Goal: Task Accomplishment & Management: Manage account settings

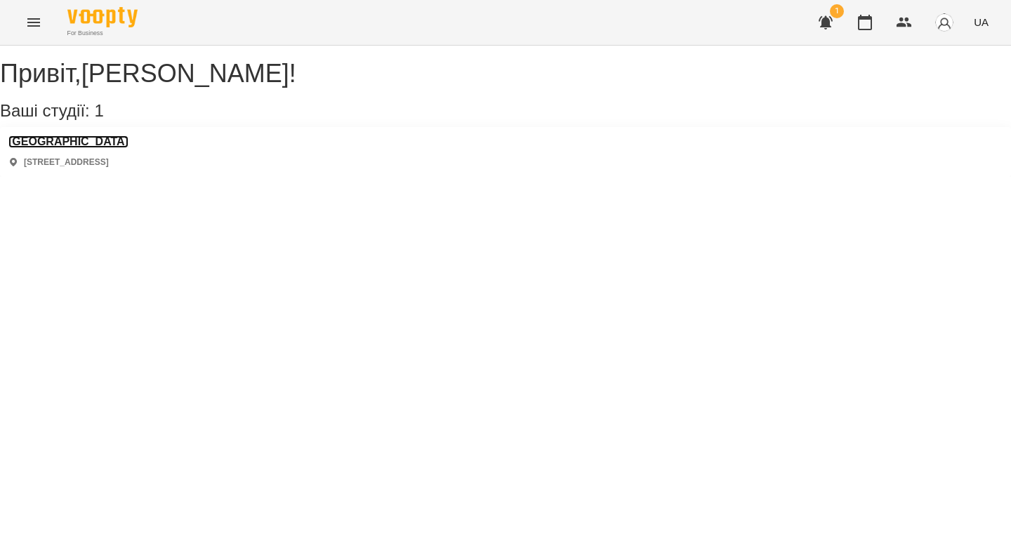
click at [66, 148] on h3 "[GEOGRAPHIC_DATA]" at bounding box center [68, 141] width 120 height 13
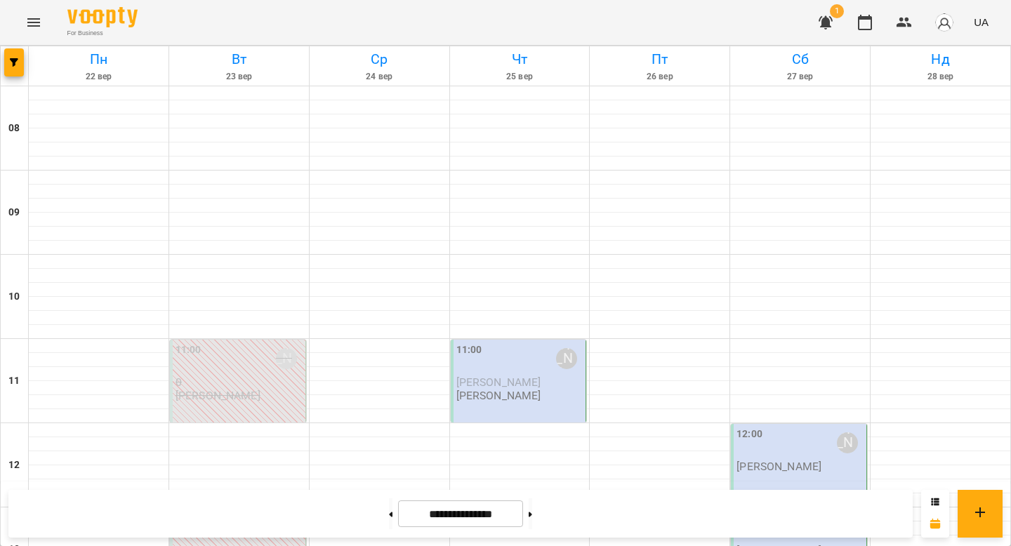
scroll to position [522, 0]
click at [389, 505] on button at bounding box center [391, 513] width 4 height 31
type input "**********"
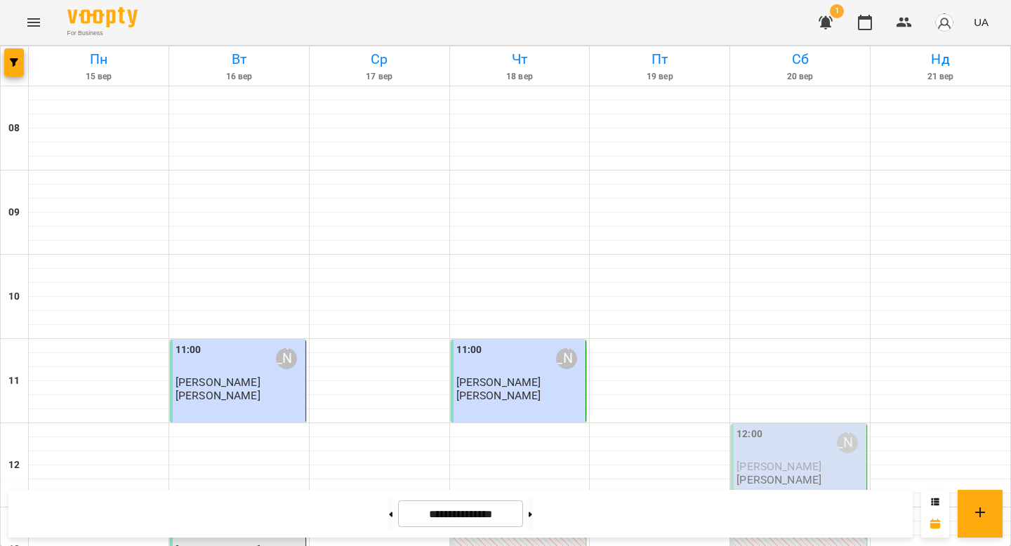
scroll to position [222, 0]
click at [761, 424] on div "12:00 [PERSON_NAME] [PERSON_NAME]" at bounding box center [799, 465] width 136 height 83
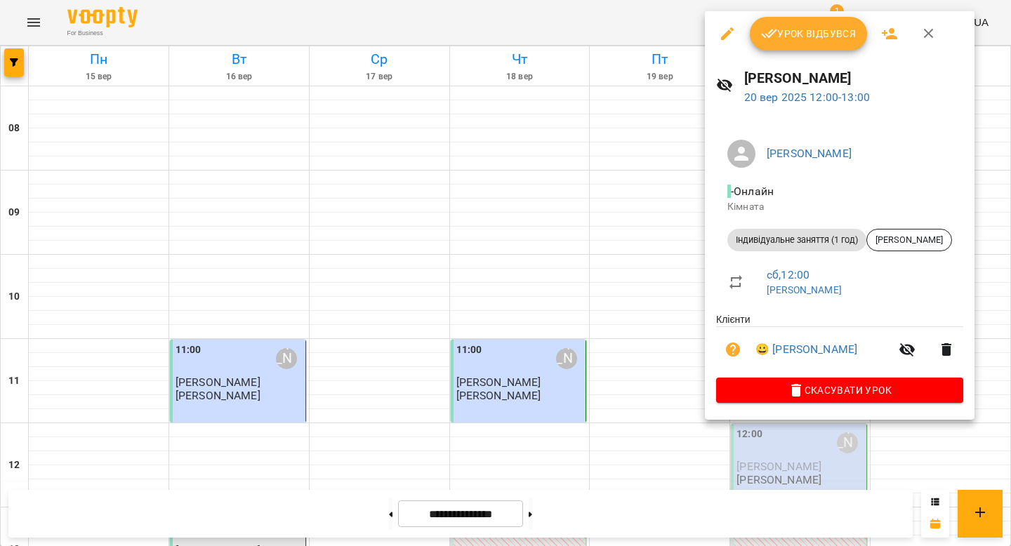
click at [794, 37] on span "Урок відбувся" at bounding box center [808, 33] width 95 height 17
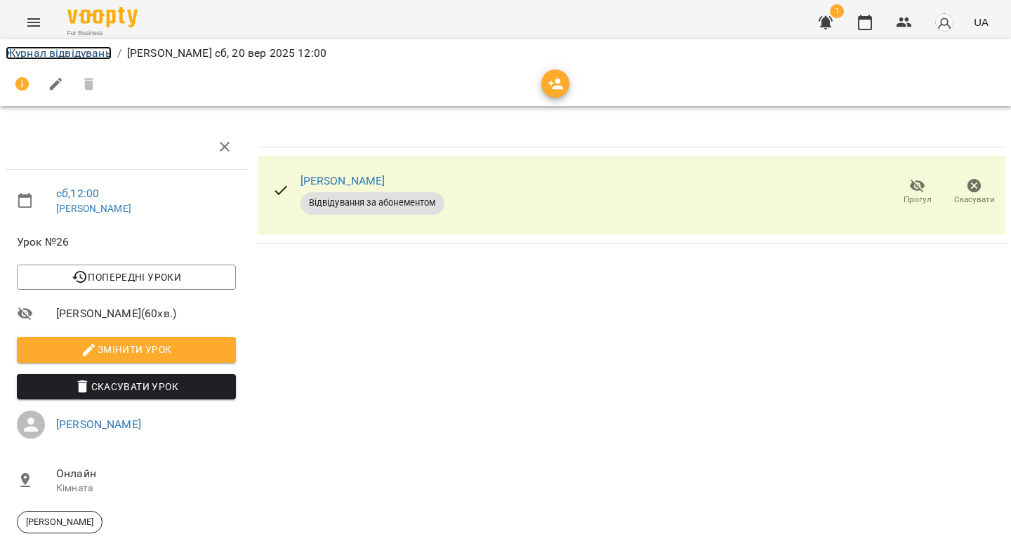
click at [76, 51] on link "Журнал відвідувань" at bounding box center [59, 52] width 106 height 13
